Goal: Task Accomplishment & Management: Use online tool/utility

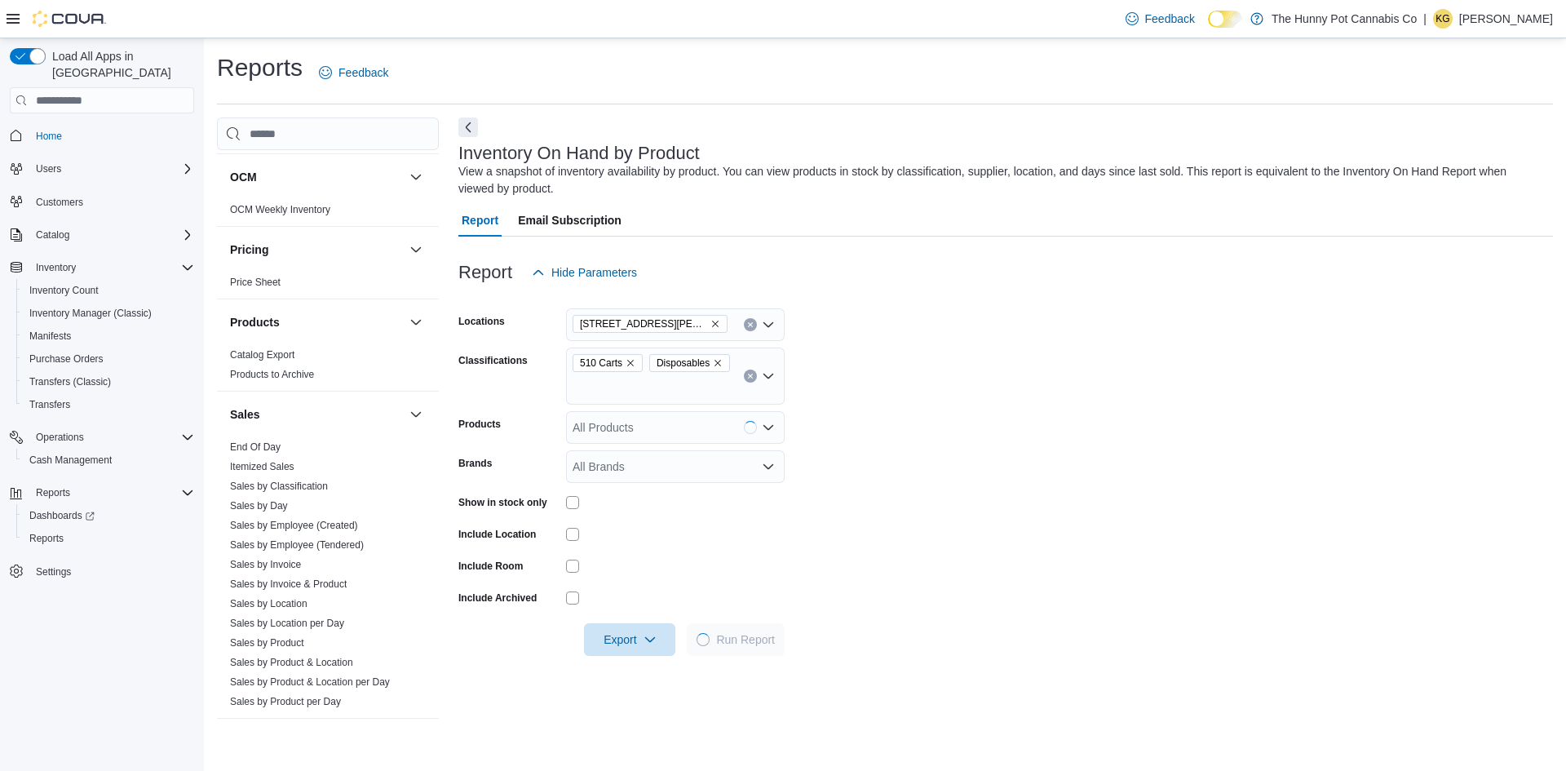
scroll to position [660, 0]
click at [275, 532] on link "Sales by Employee (Tendered)" at bounding box center [297, 536] width 134 height 11
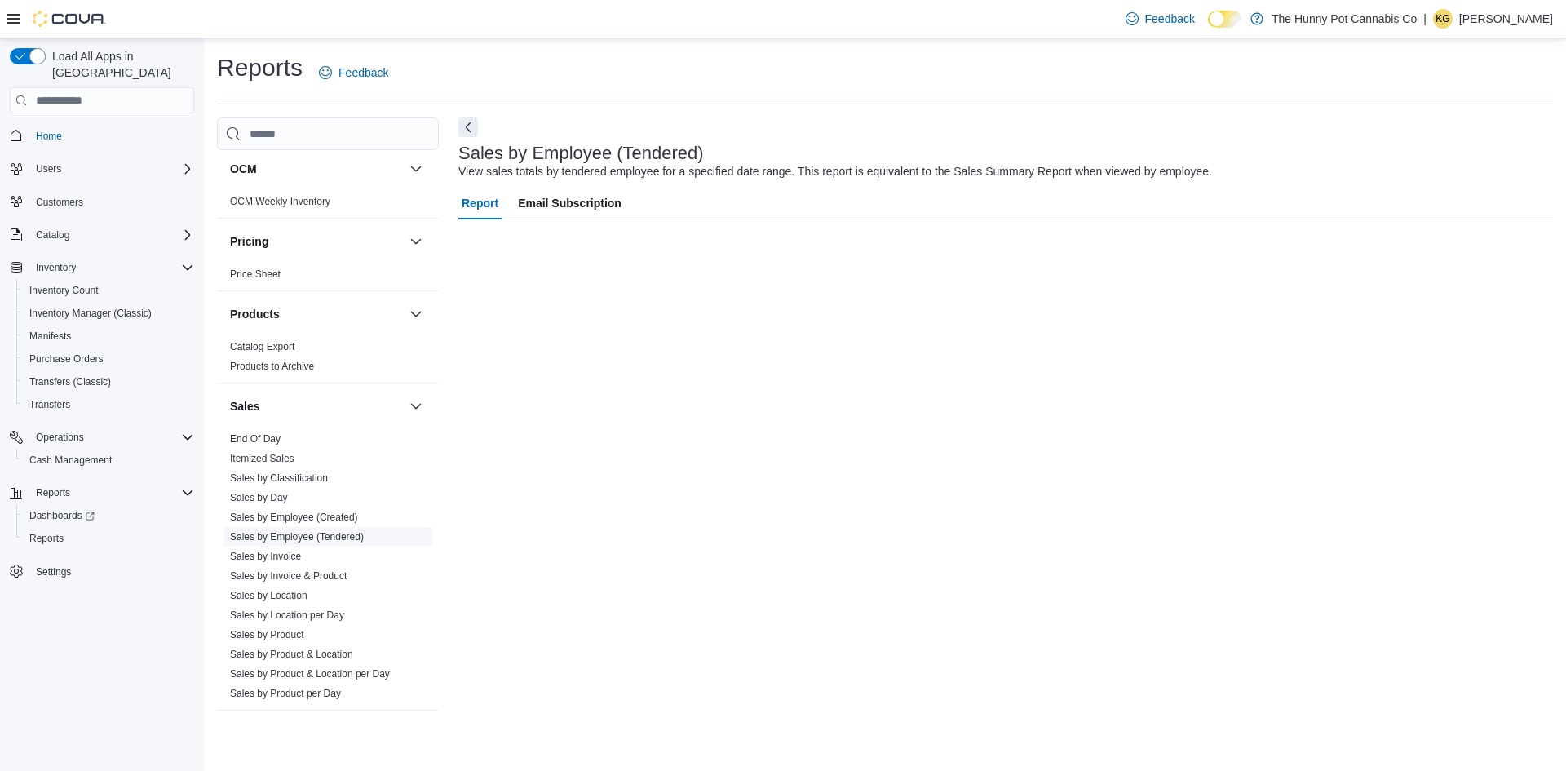
scroll to position [663, 0]
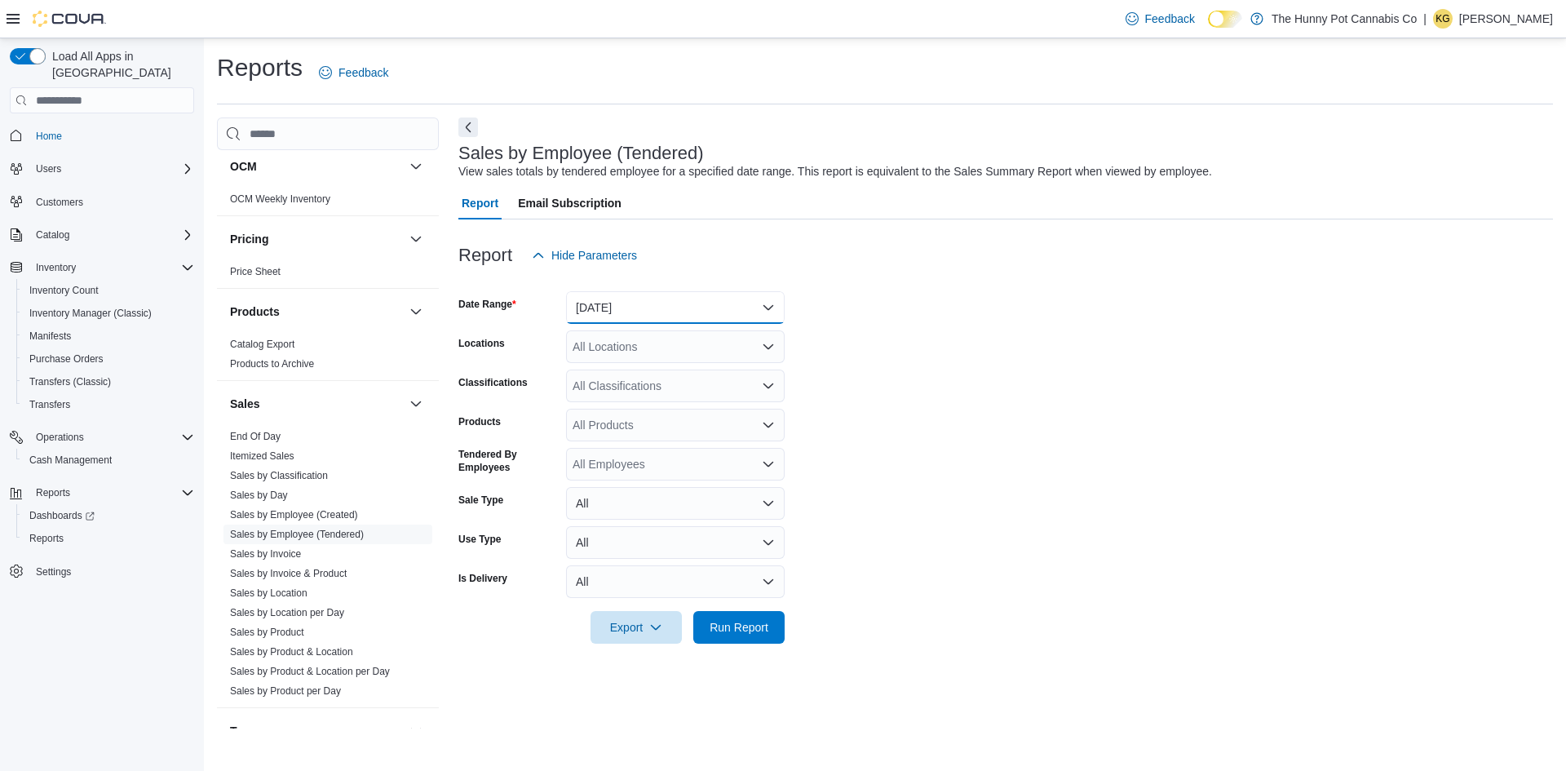
click at [608, 301] on button "[DATE]" at bounding box center [675, 307] width 219 height 33
click at [629, 375] on span "[DATE]" at bounding box center [685, 373] width 186 height 20
click at [590, 347] on div "All Locations" at bounding box center [675, 346] width 219 height 33
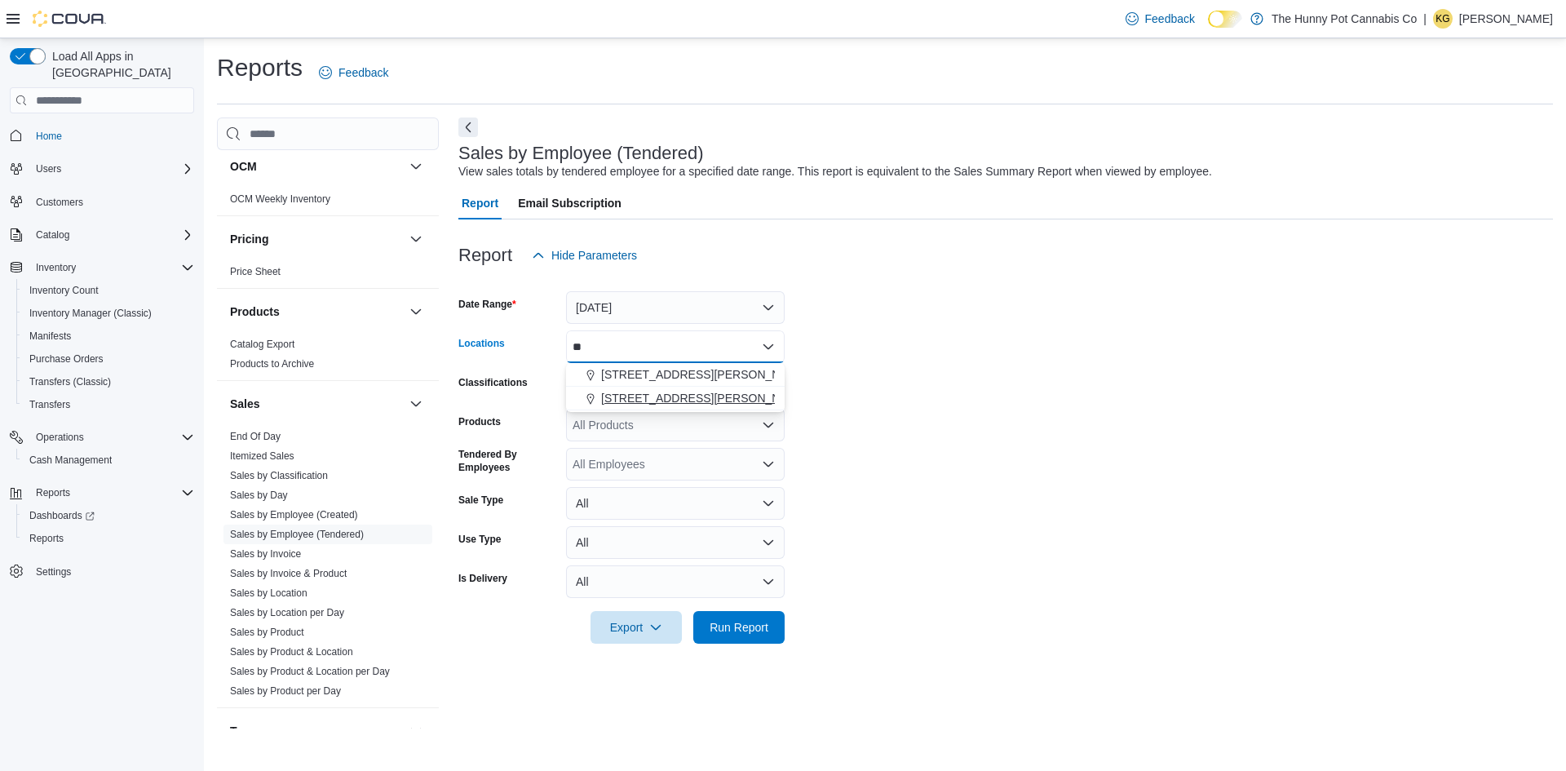
type input "**"
click at [641, 391] on span "[STREET_ADDRESS][PERSON_NAME]" at bounding box center [704, 398] width 207 height 16
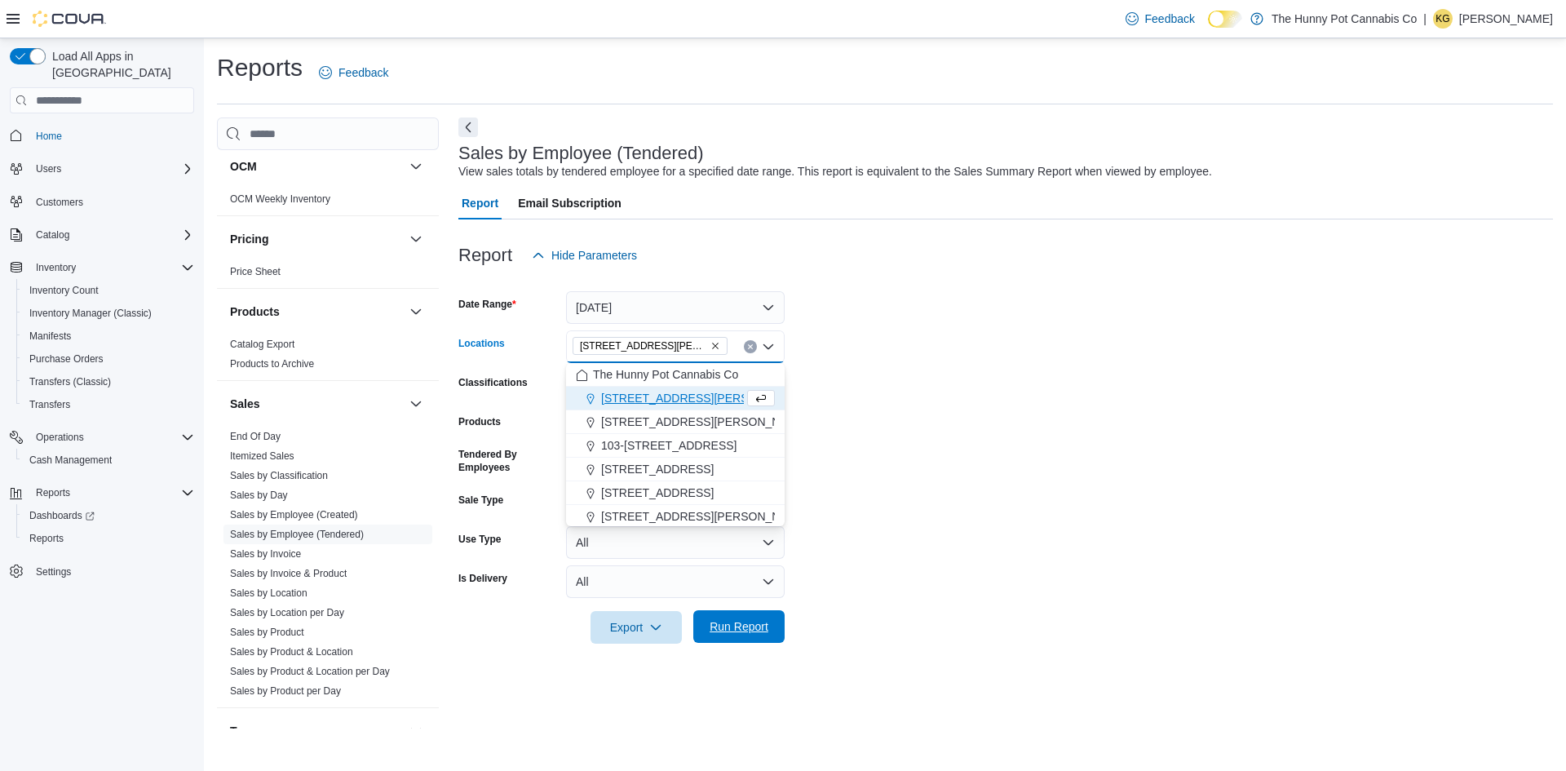
click at [715, 622] on span "Run Report" at bounding box center [738, 626] width 59 height 16
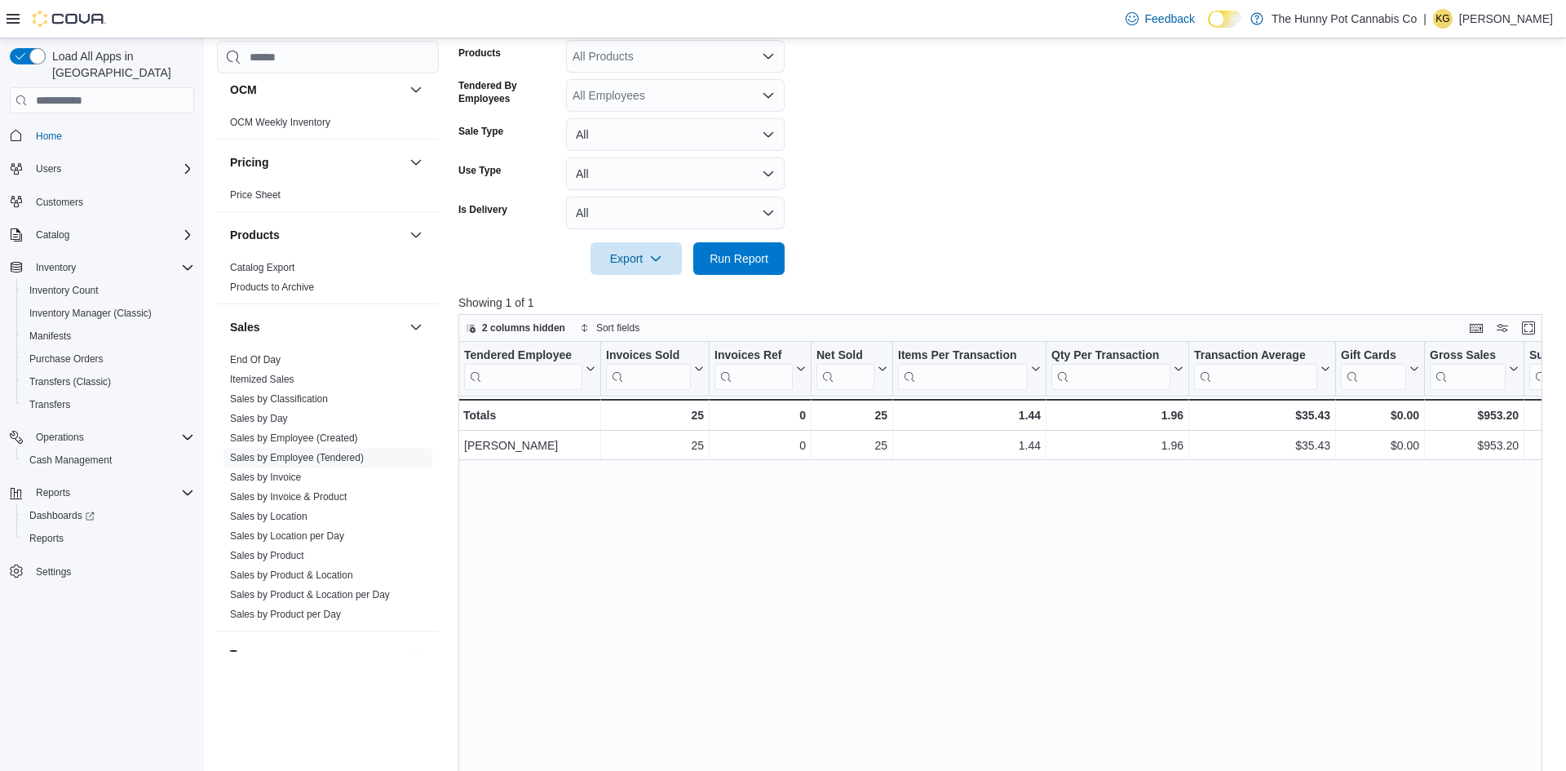
scroll to position [360, 0]
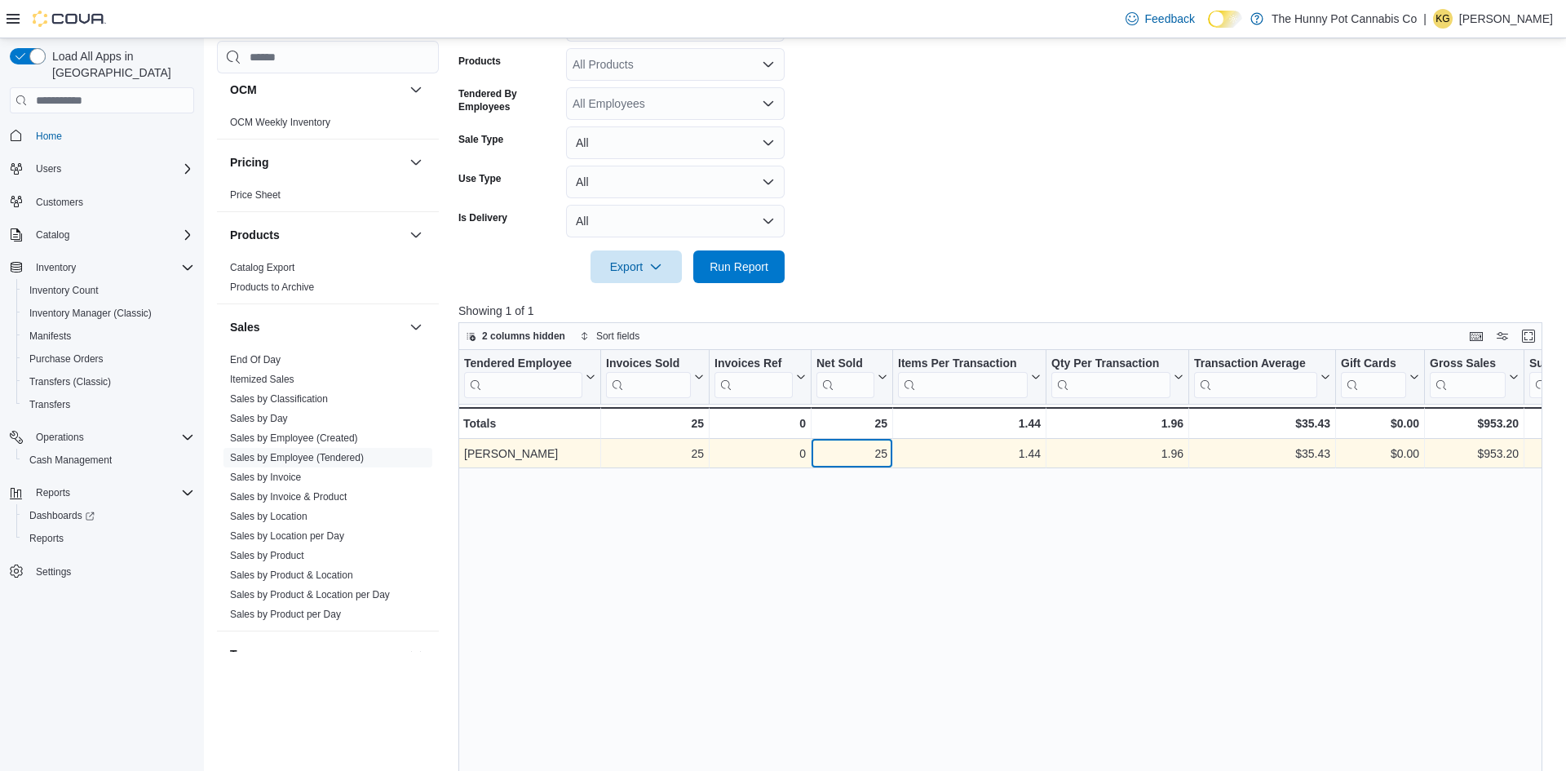
click at [859, 447] on div "25" at bounding box center [851, 454] width 71 height 20
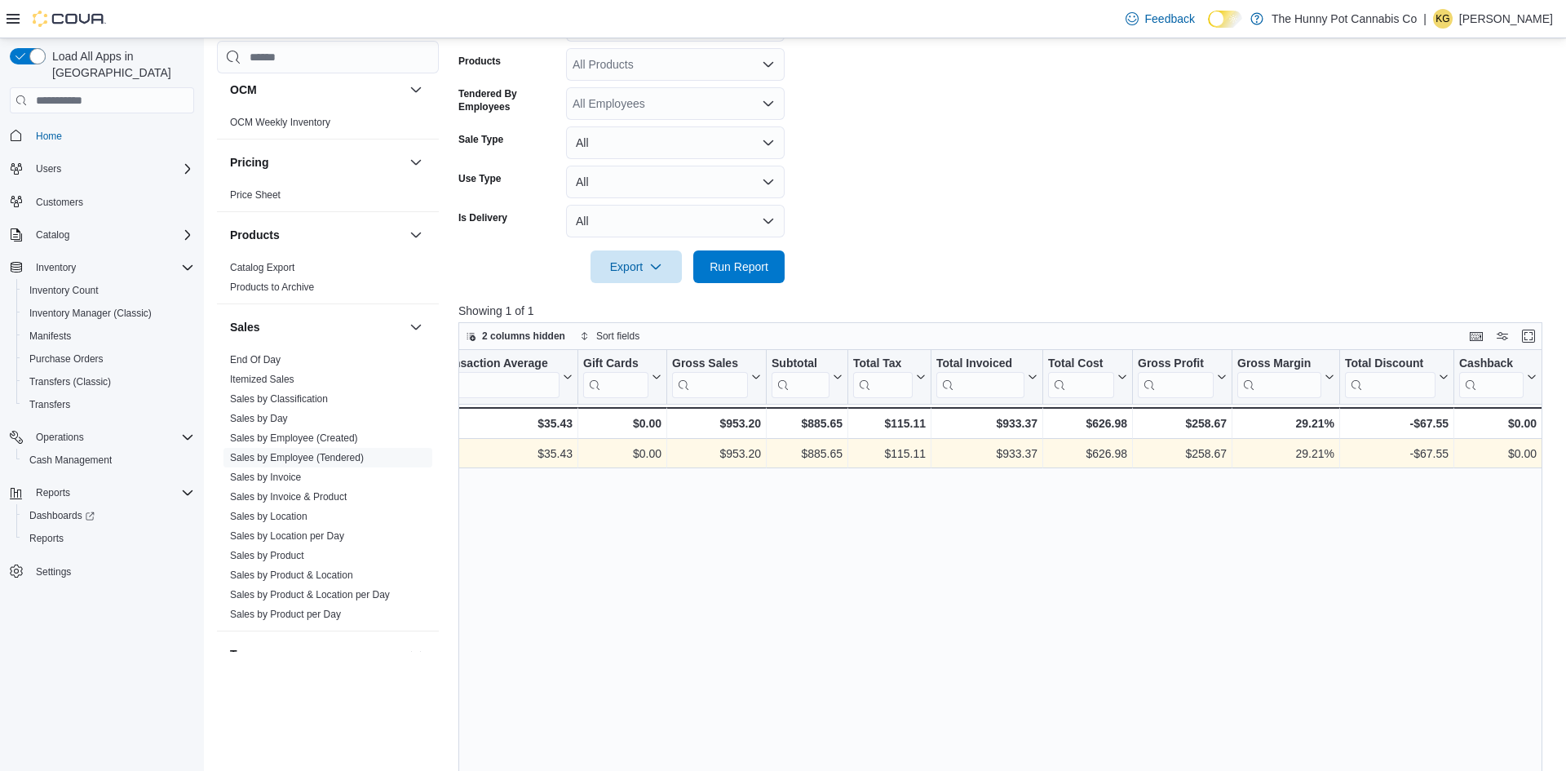
scroll to position [0, 909]
